Goal: Navigation & Orientation: Find specific page/section

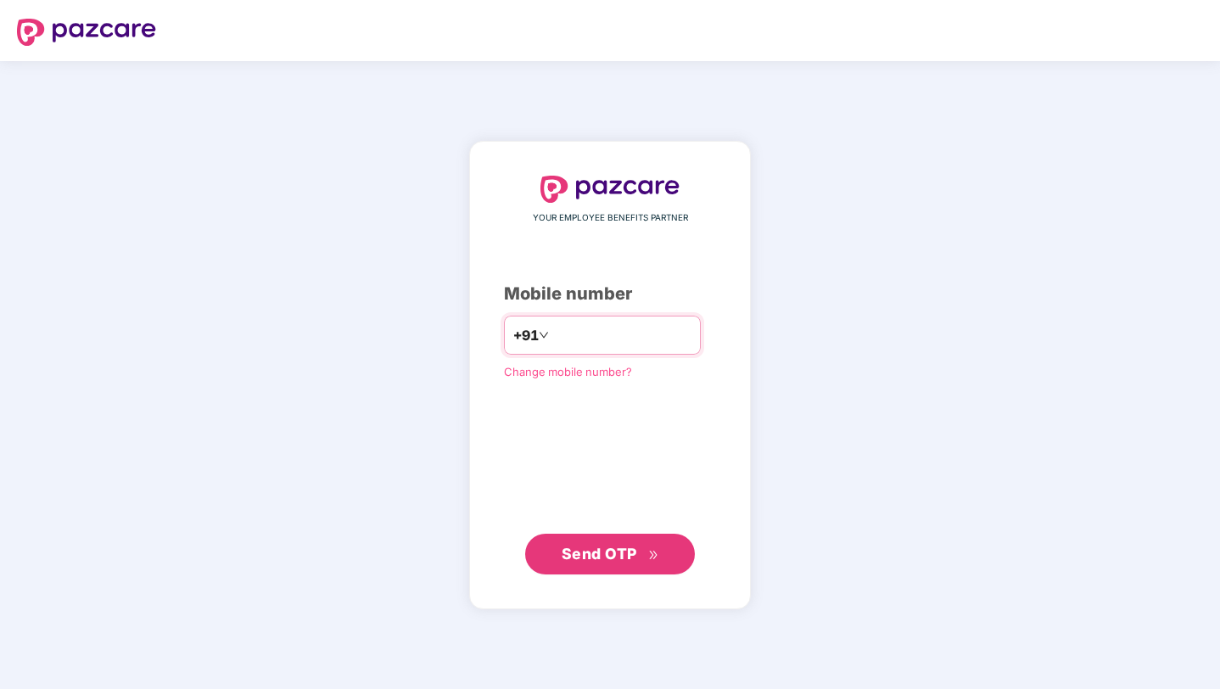
type input "**********"
click at [612, 548] on span "Send OTP" at bounding box center [598, 553] width 75 height 18
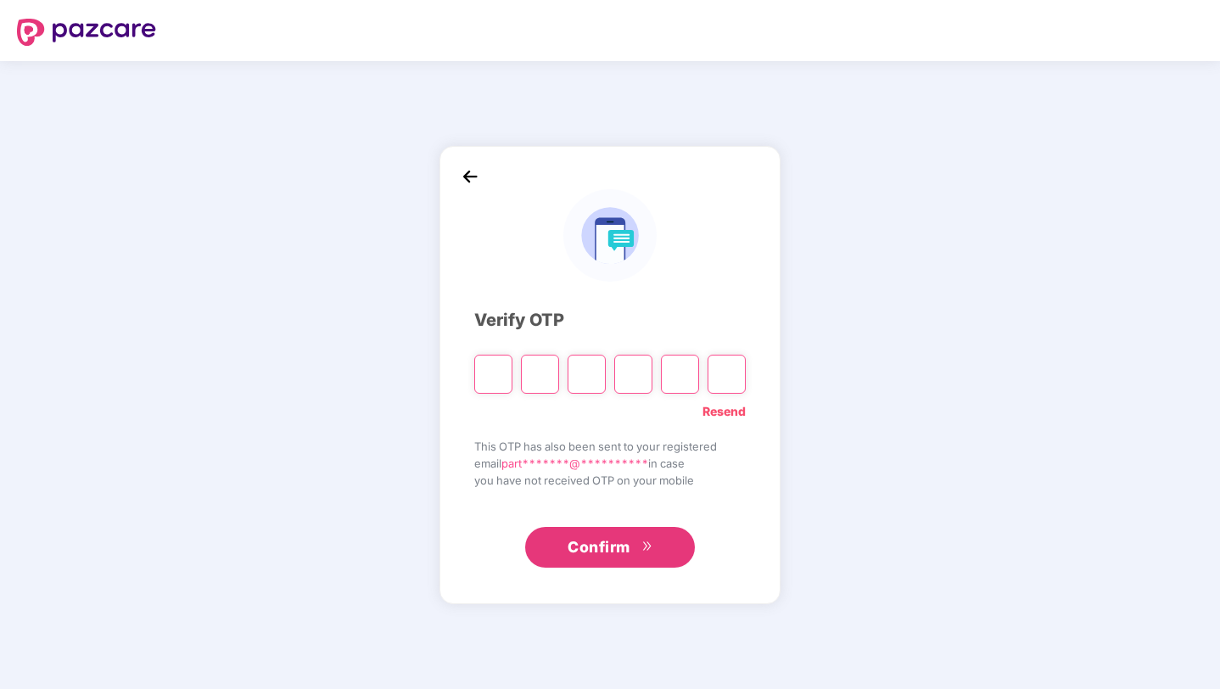
type input "*"
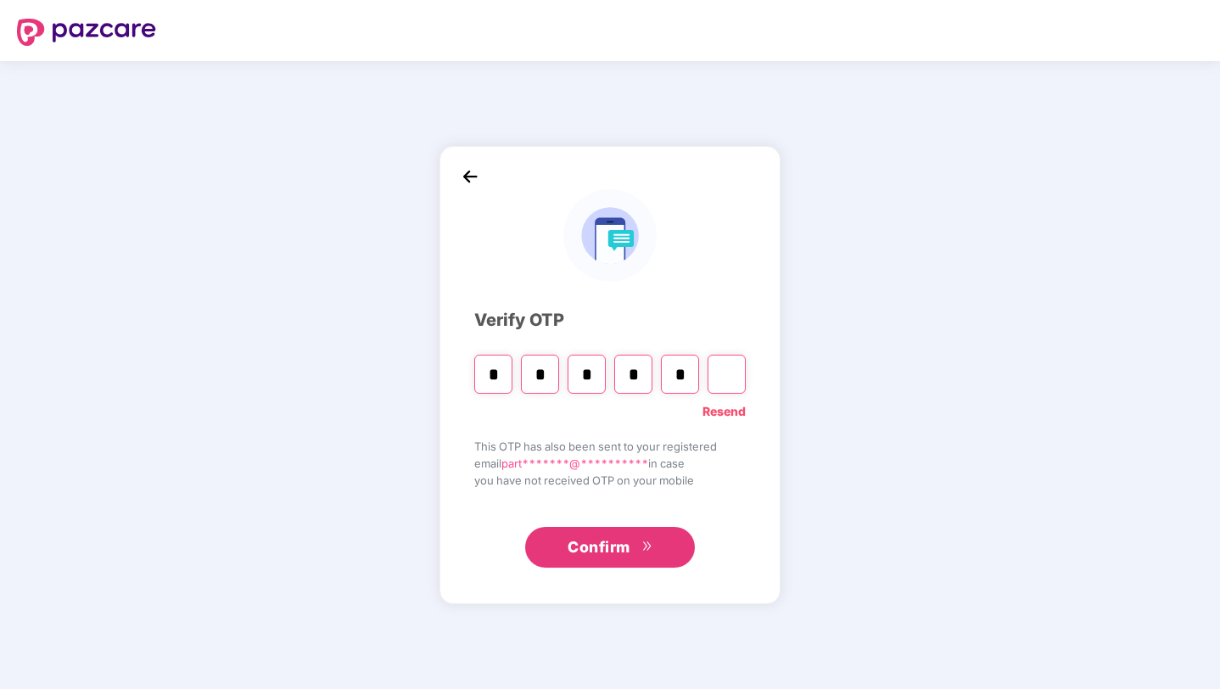
type input "*"
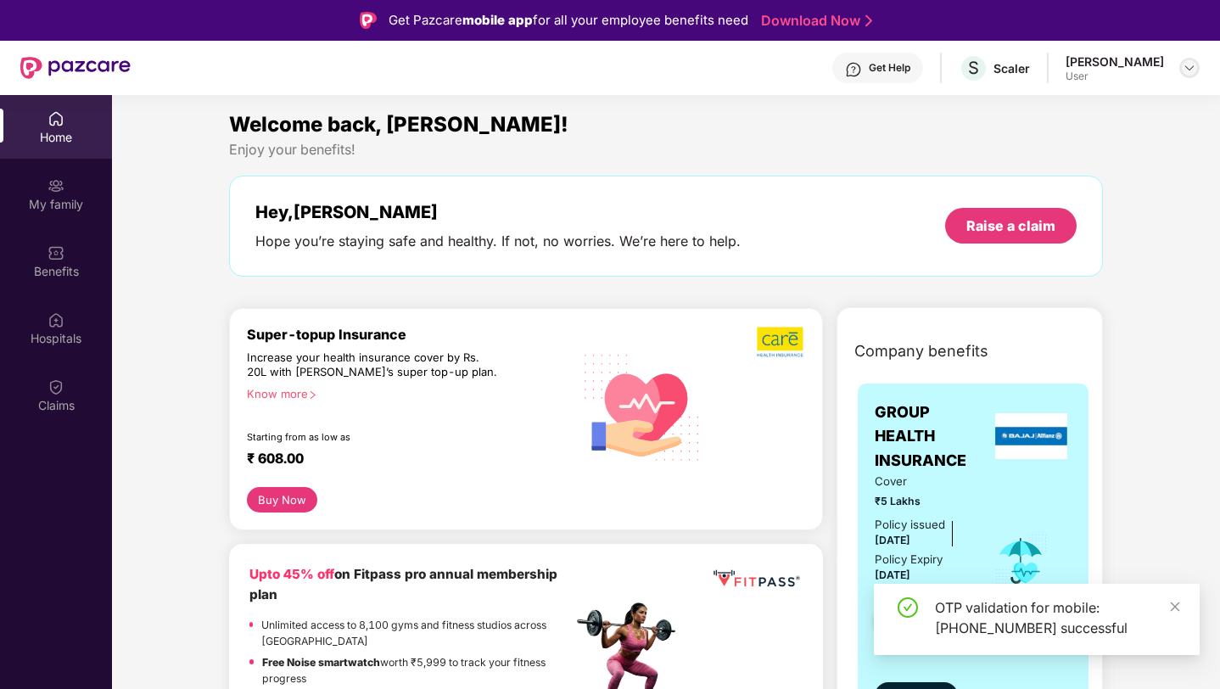
click at [1185, 68] on img at bounding box center [1189, 68] width 14 height 14
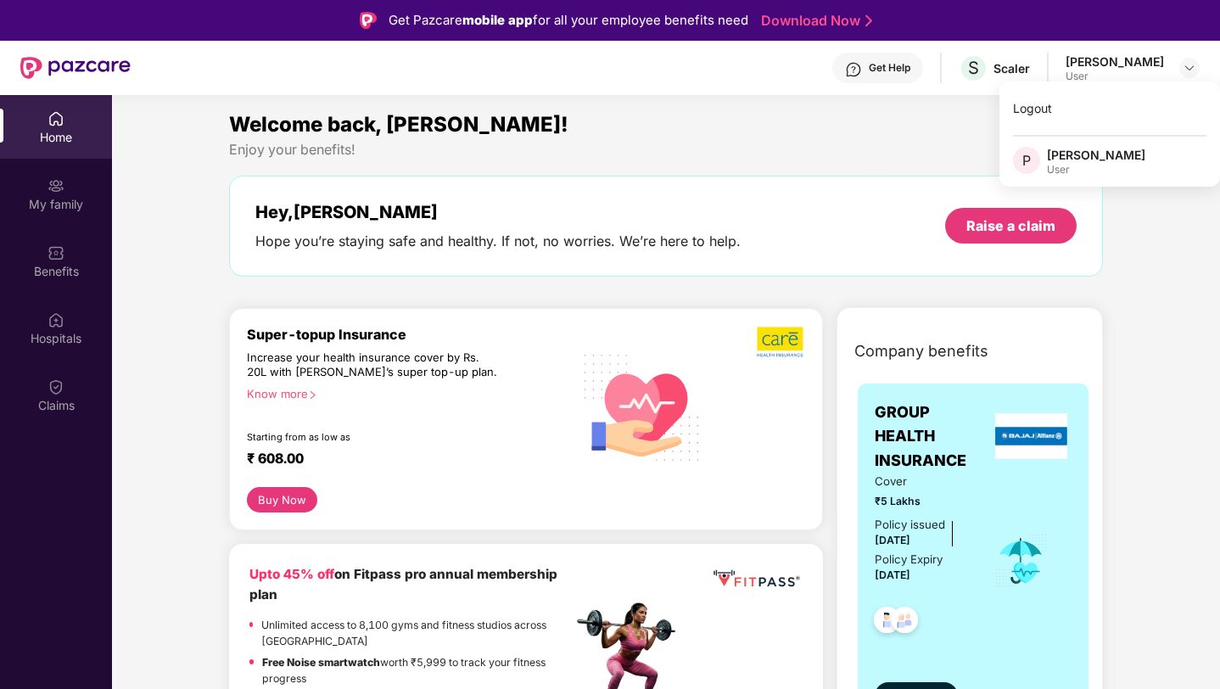
click at [971, 71] on div "Get Help S Scaler Parth Singh User" at bounding box center [665, 68] width 1069 height 54
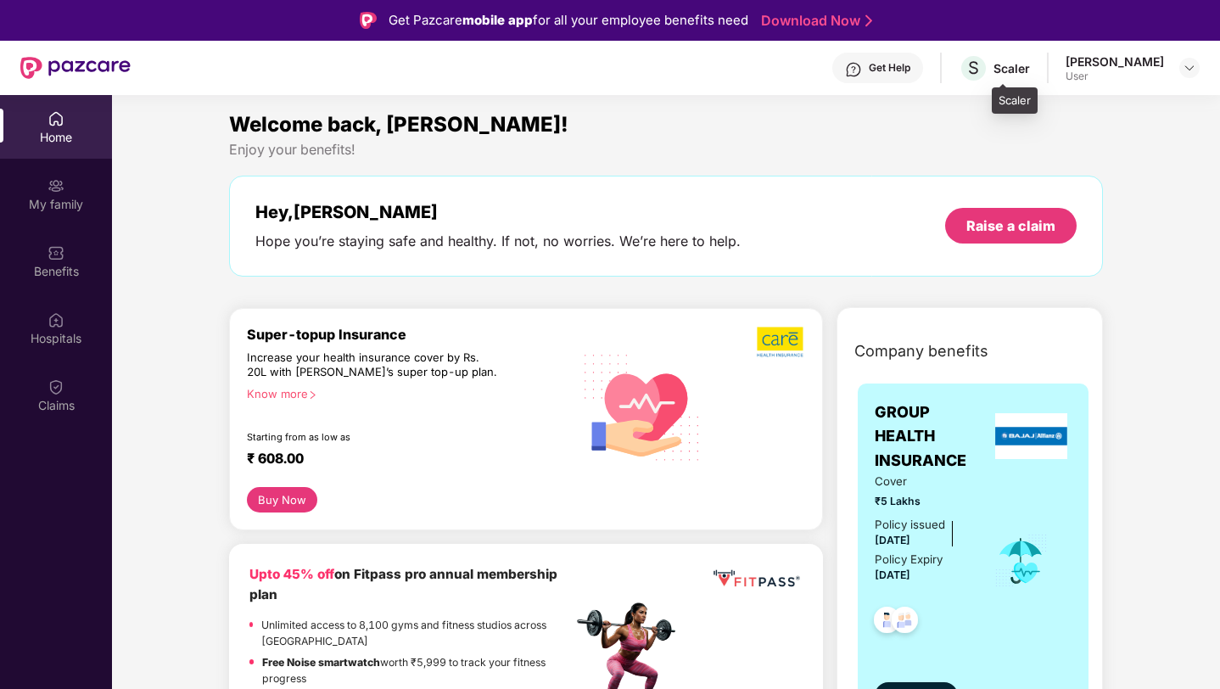
click at [1029, 68] on div "Scaler" at bounding box center [1011, 68] width 36 height 16
click at [56, 223] on div "My family" at bounding box center [56, 194] width 112 height 64
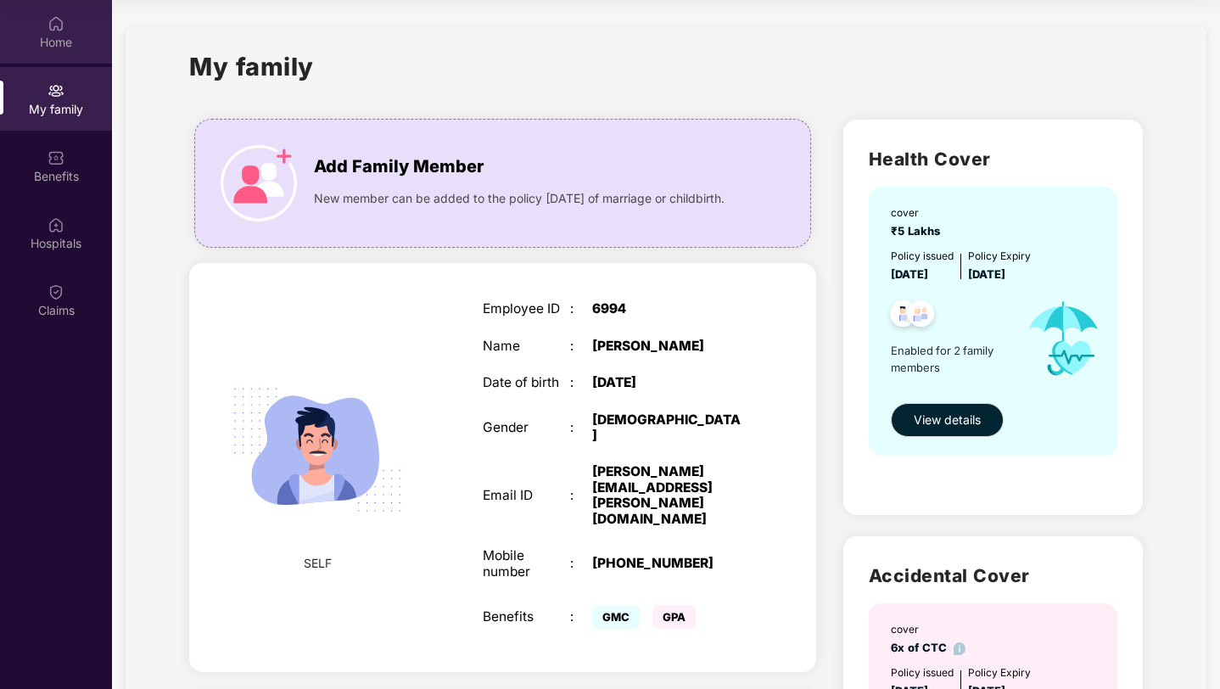
click at [97, 56] on div "Home" at bounding box center [56, 32] width 112 height 64
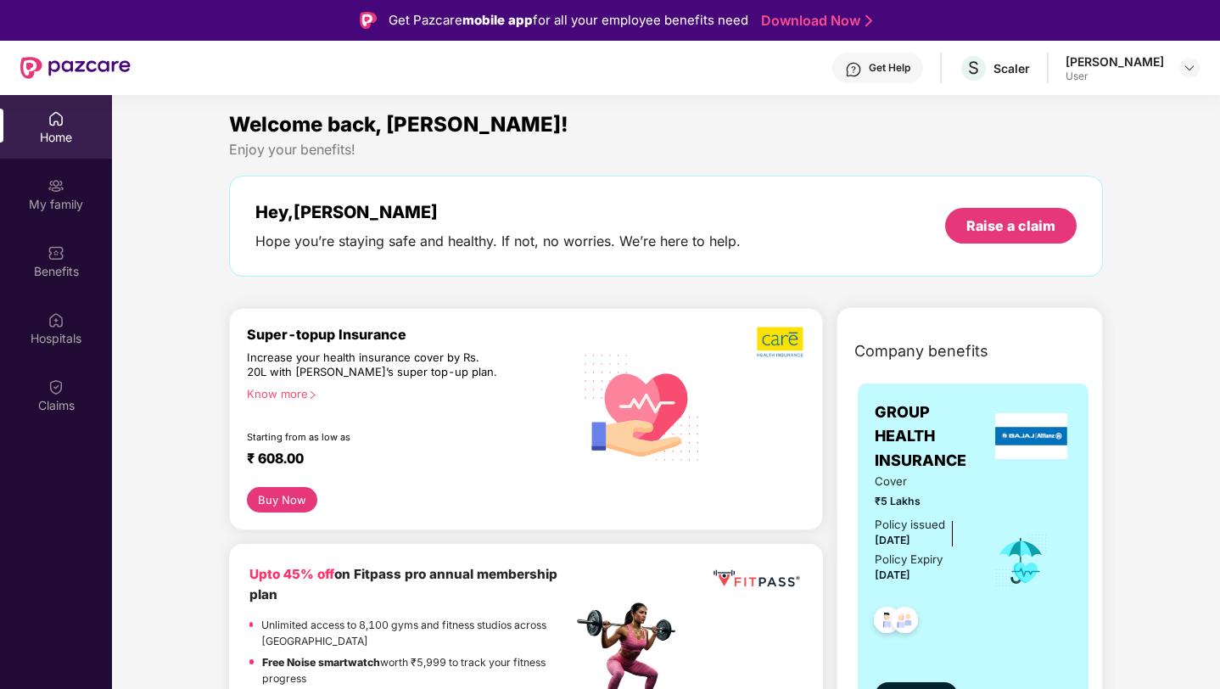
click at [906, 64] on div "Get Help" at bounding box center [889, 68] width 42 height 14
click at [53, 186] on img at bounding box center [55, 185] width 17 height 17
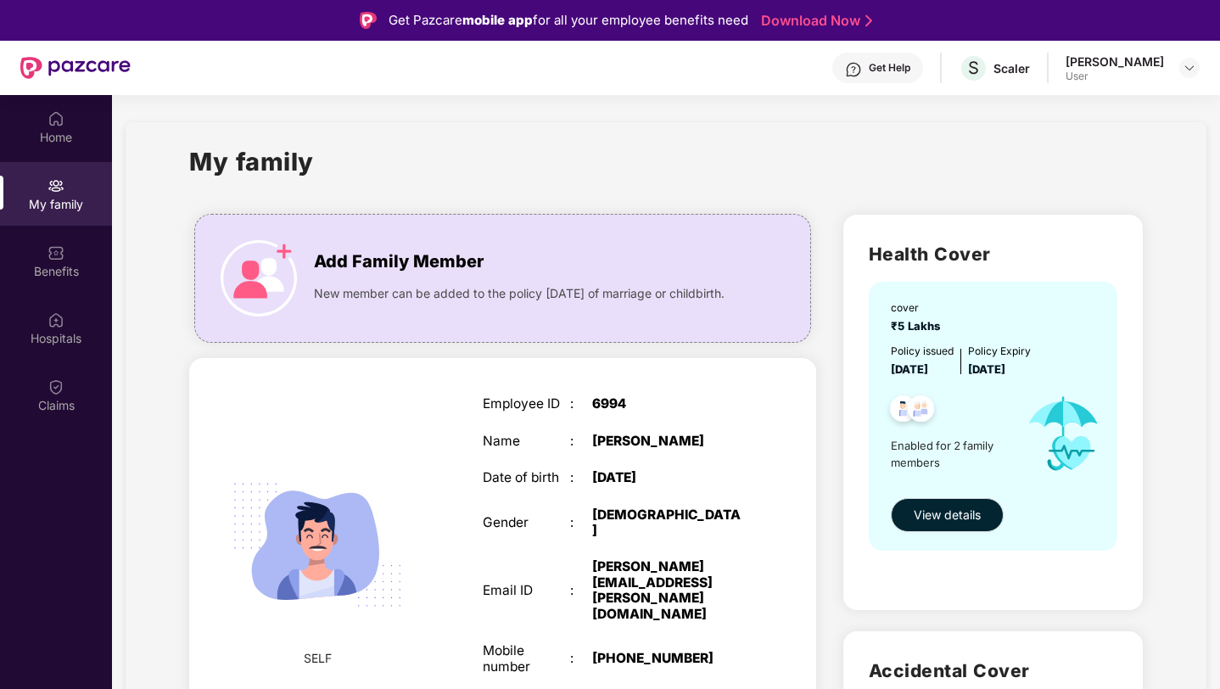
scroll to position [311, 0]
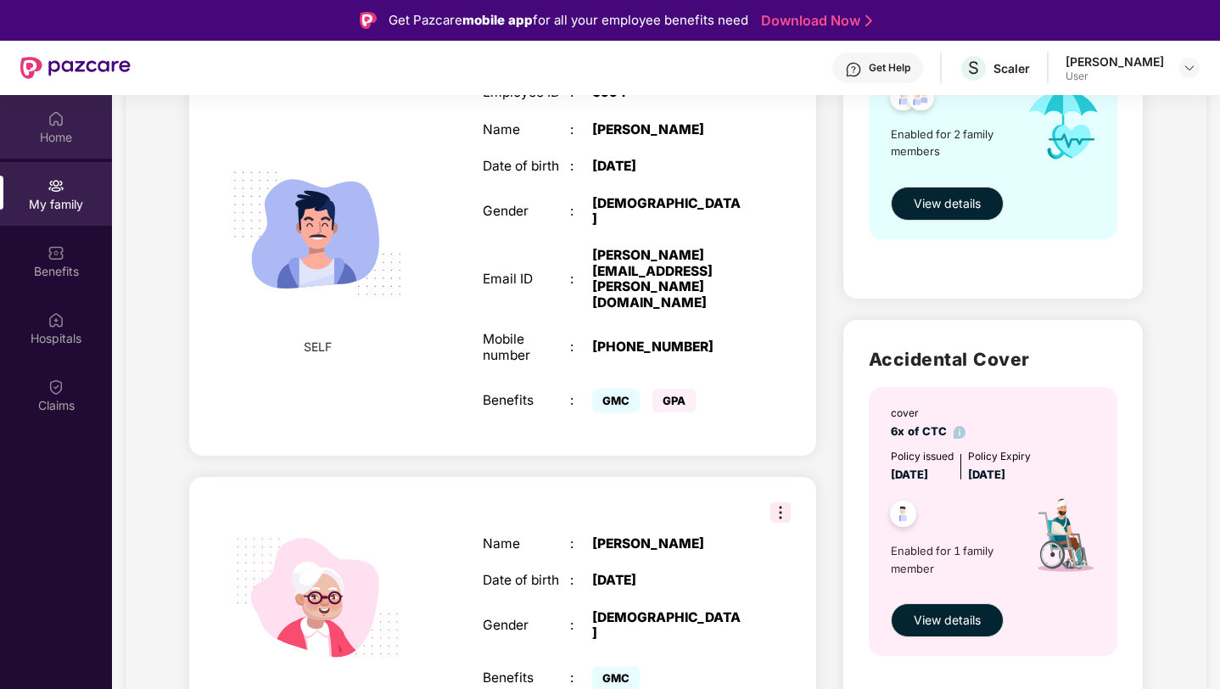
click at [38, 122] on div "Home" at bounding box center [56, 127] width 112 height 64
